Goal: Browse casually

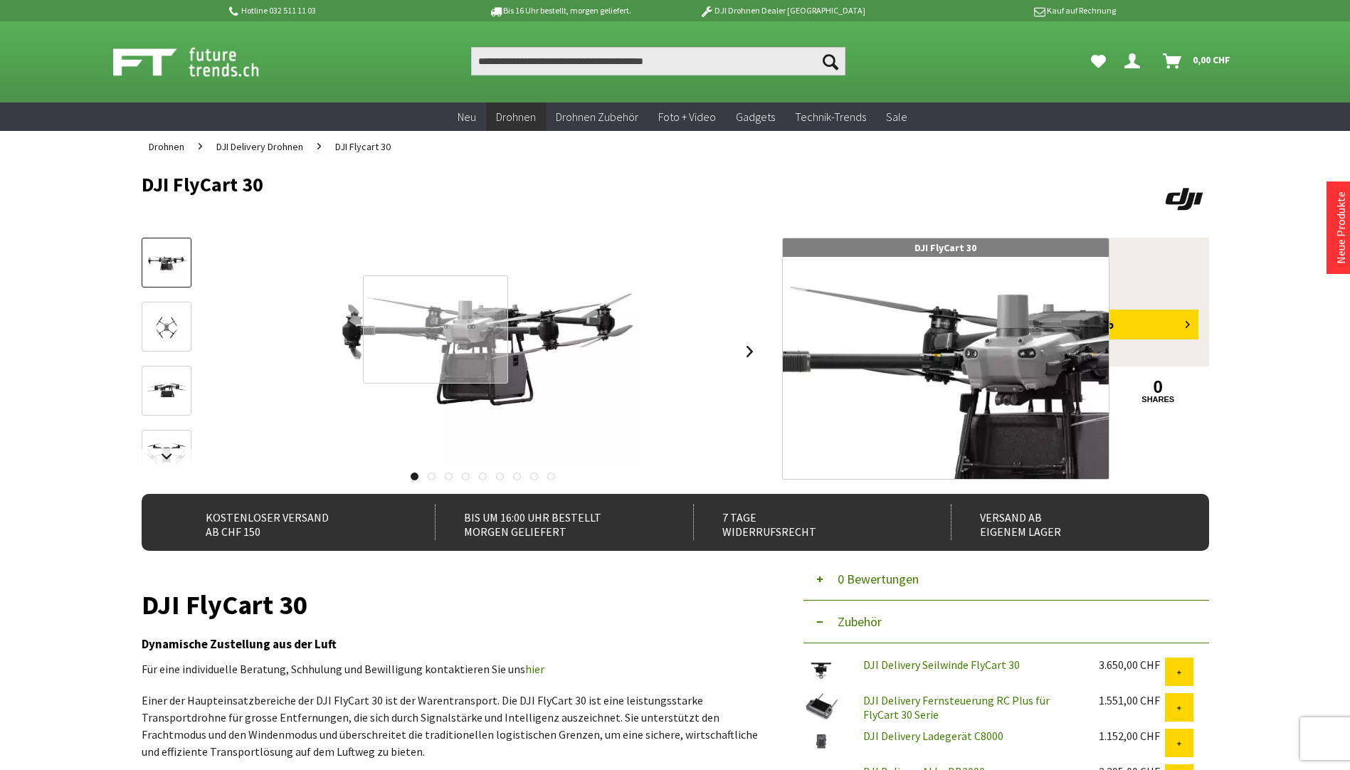
click at [436, 330] on div at bounding box center [435, 328] width 145 height 107
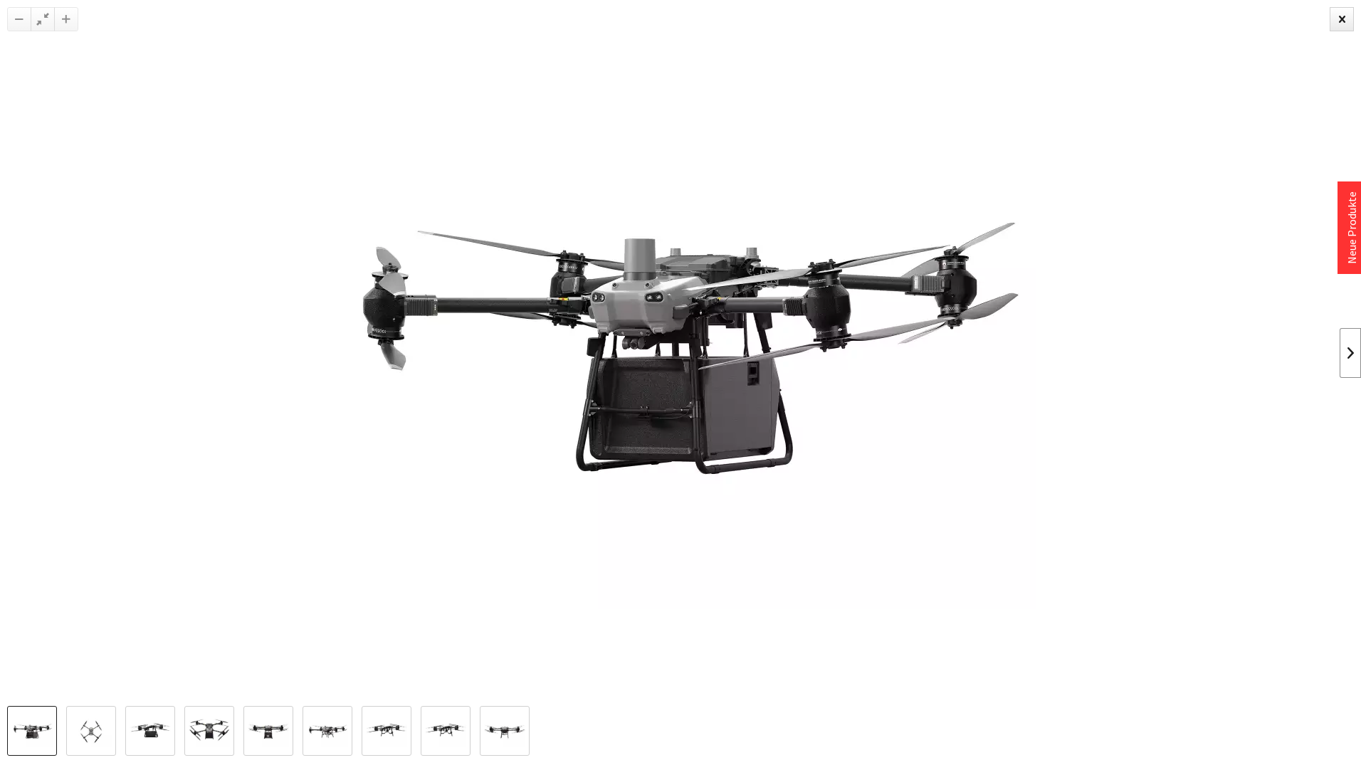
click at [1347, 356] on link at bounding box center [1350, 353] width 21 height 50
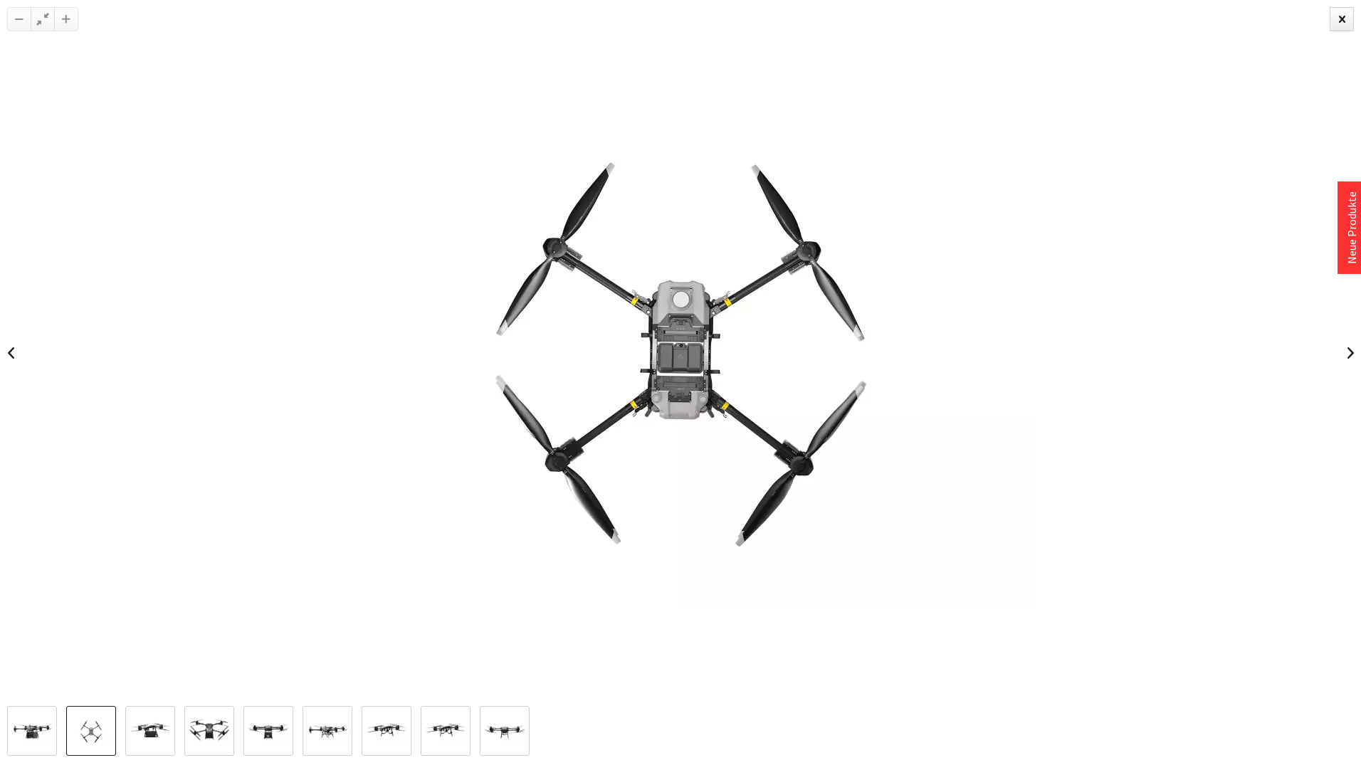
click at [197, 732] on img at bounding box center [209, 732] width 41 height 30
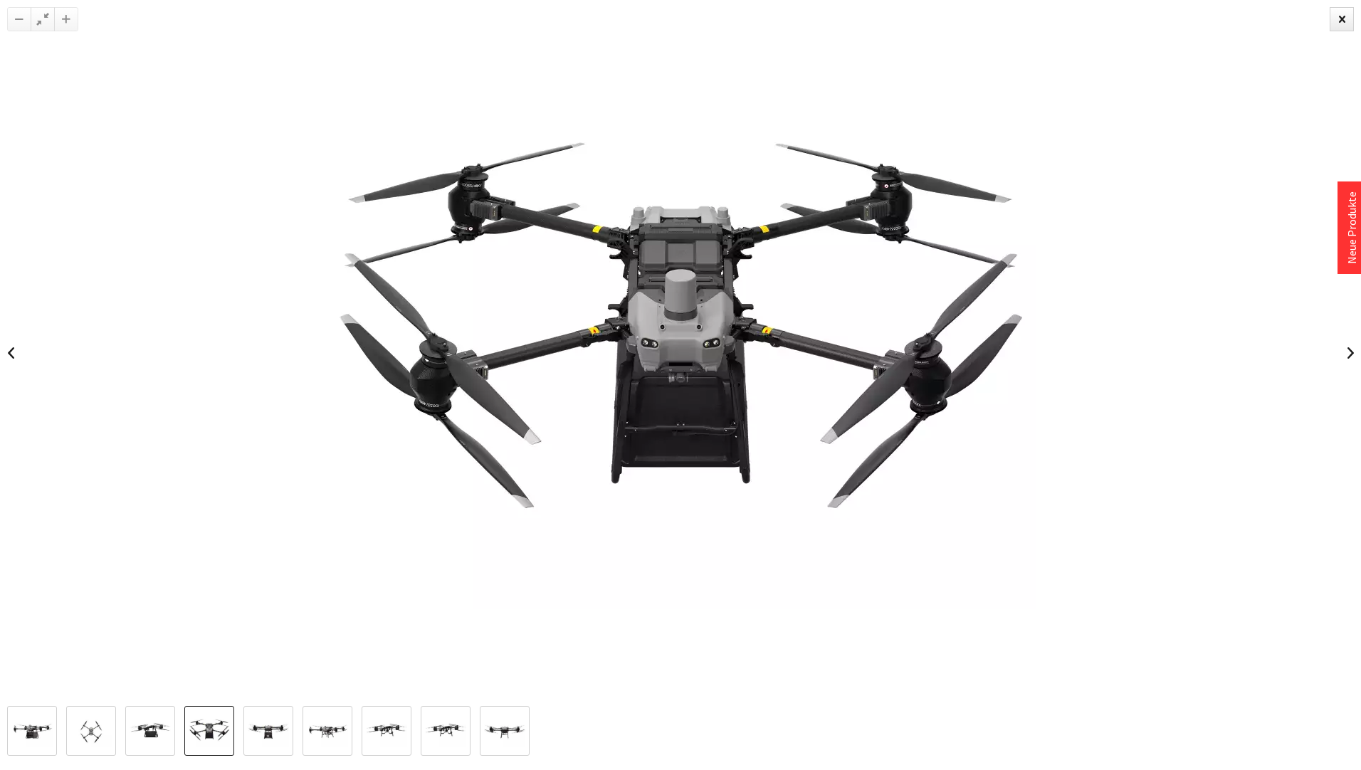
click at [273, 735] on img at bounding box center [268, 732] width 41 height 30
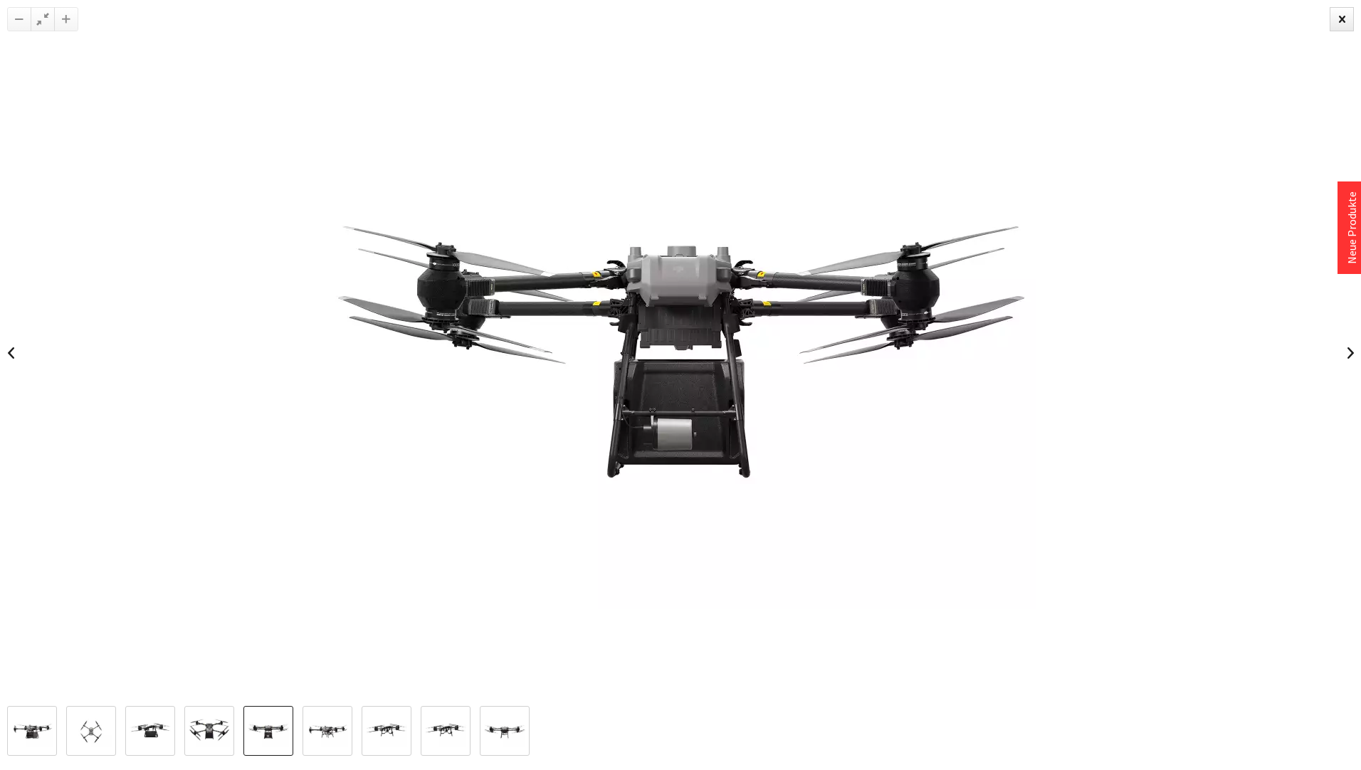
click at [317, 732] on img at bounding box center [327, 732] width 41 height 30
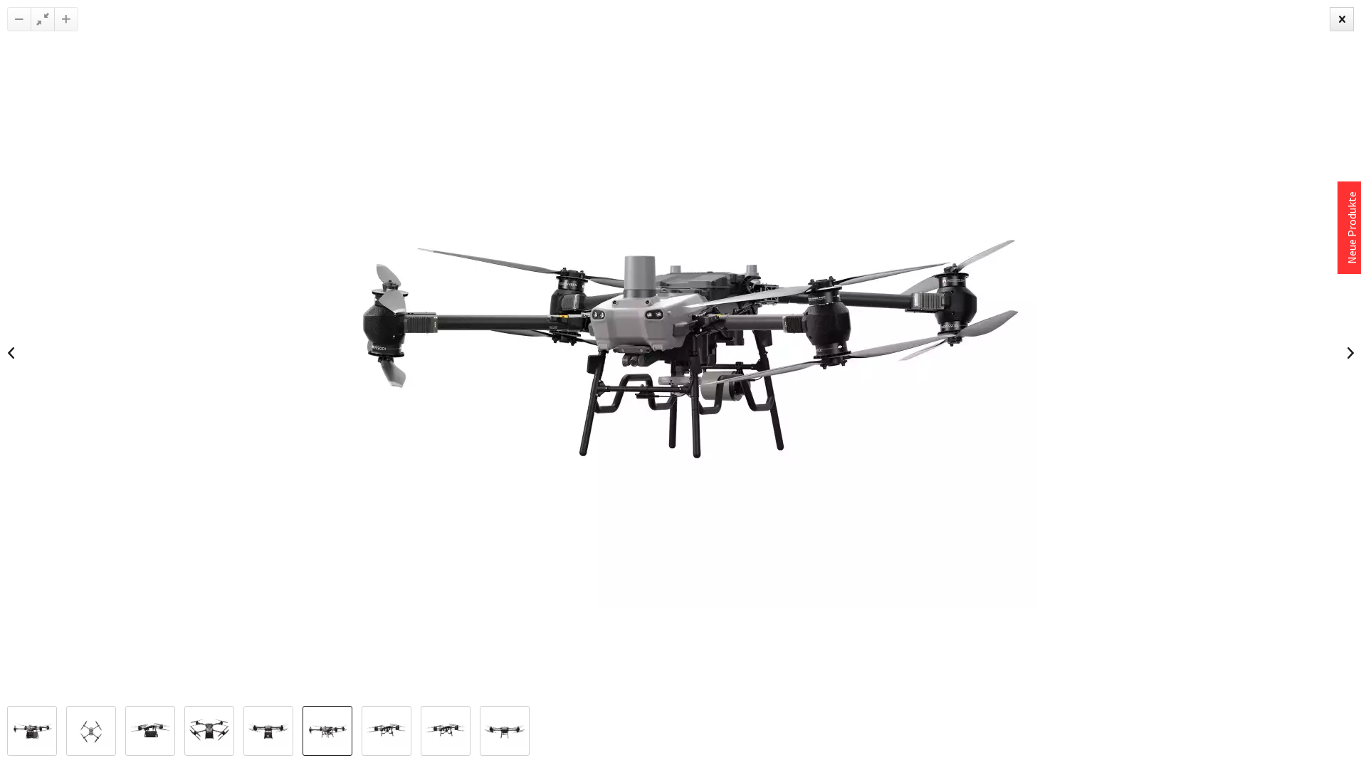
click at [378, 743] on img at bounding box center [386, 732] width 41 height 30
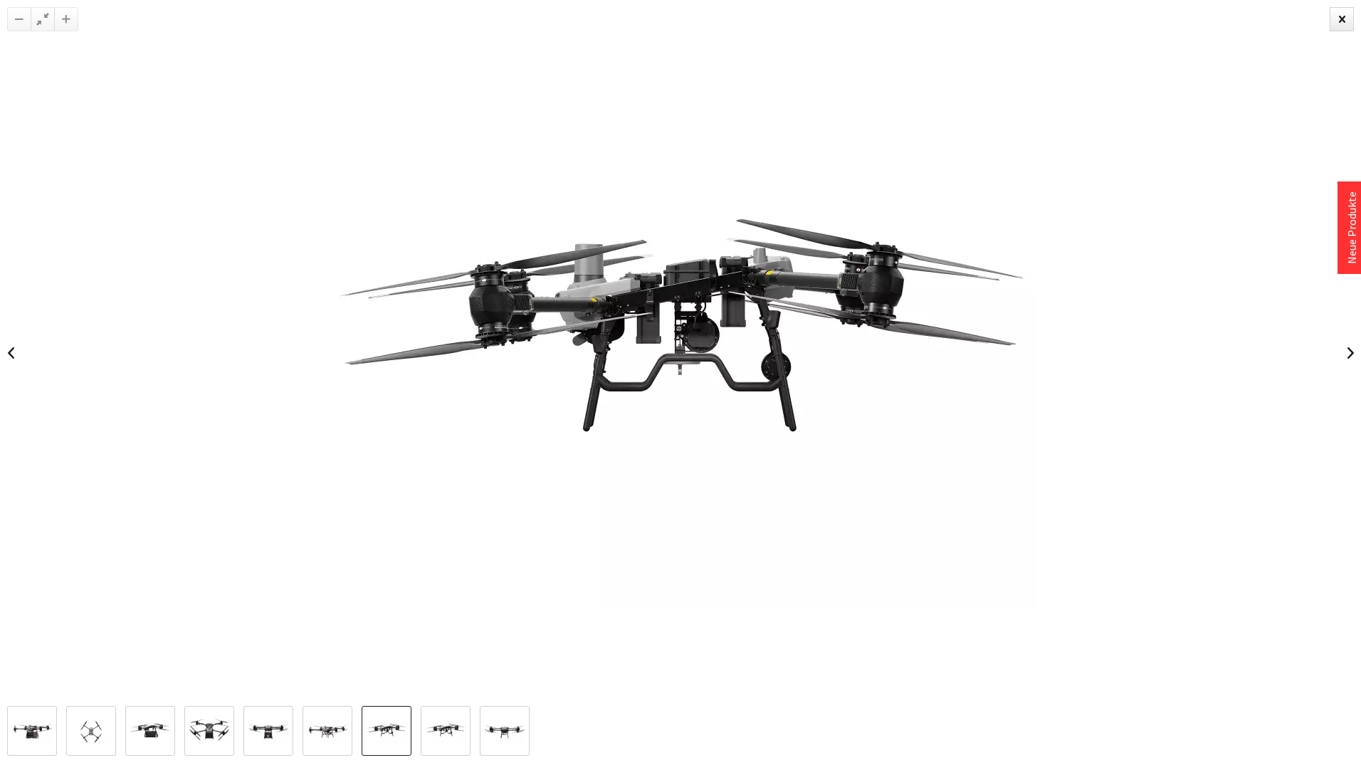
click at [441, 733] on img at bounding box center [445, 732] width 41 height 30
click at [93, 730] on img at bounding box center [90, 732] width 41 height 30
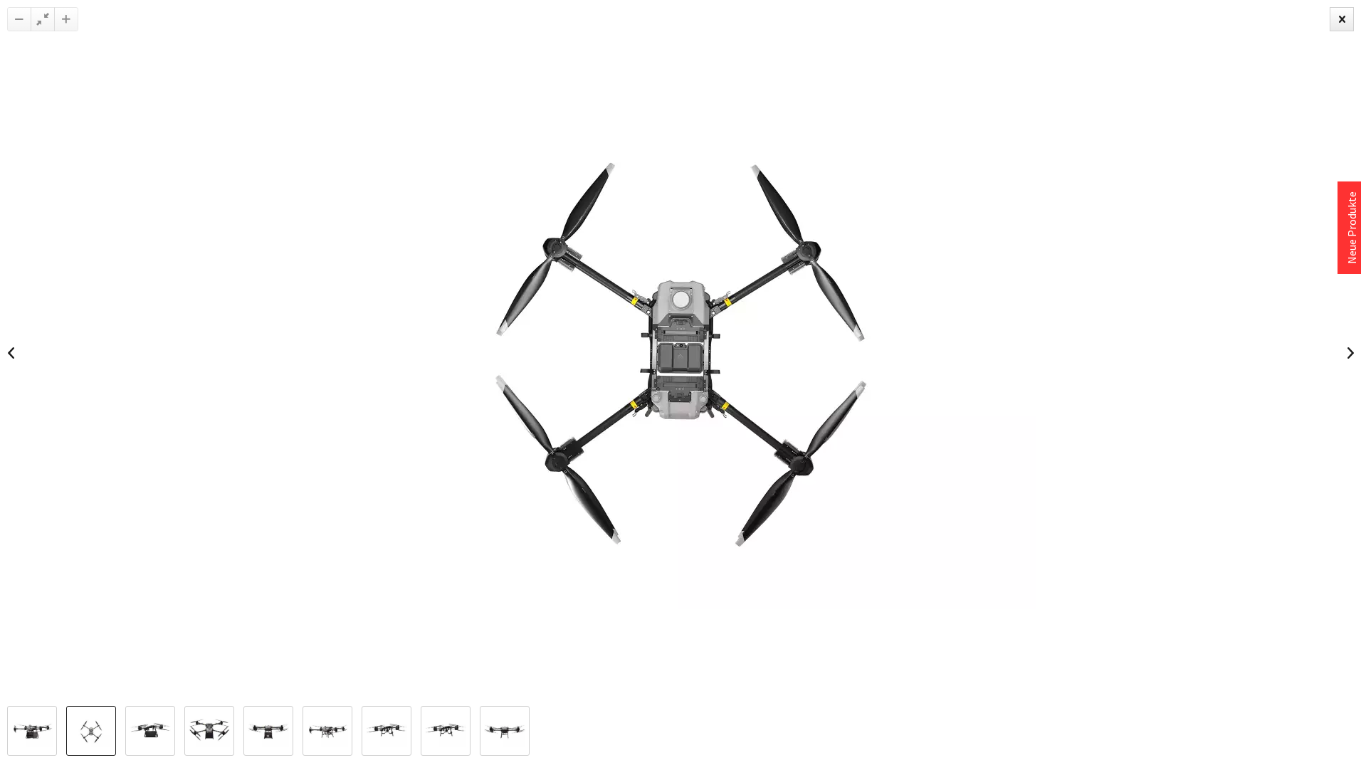
click at [215, 731] on img at bounding box center [209, 732] width 41 height 30
